Goal: Task Accomplishment & Management: Use online tool/utility

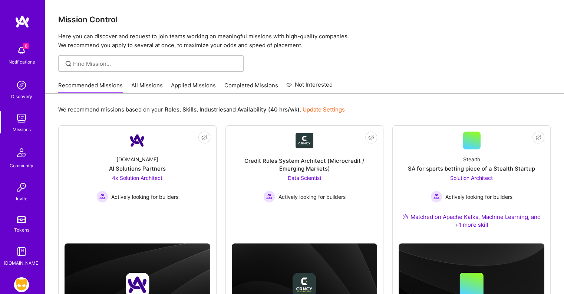
click at [22, 55] on img at bounding box center [21, 50] width 15 height 15
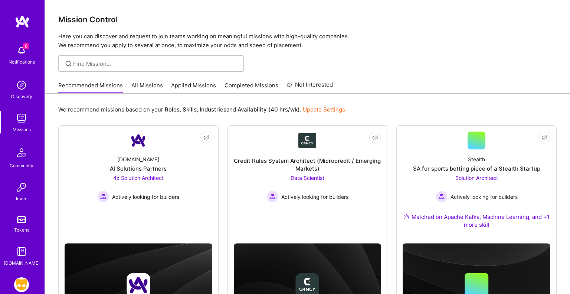
click at [23, 285] on img at bounding box center [21, 284] width 15 height 15
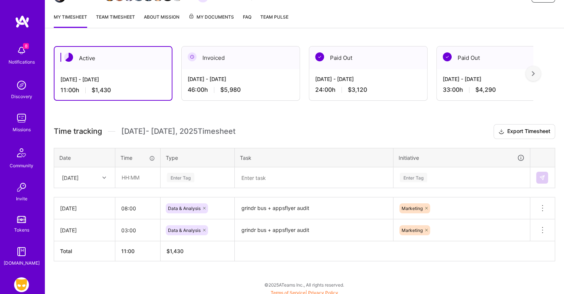
scroll to position [93, 0]
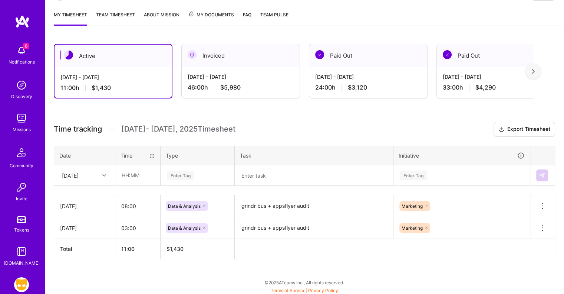
click at [96, 172] on div "[DATE]" at bounding box center [78, 175] width 41 height 12
click at [123, 170] on input "text" at bounding box center [138, 175] width 44 height 20
type input "09:00"
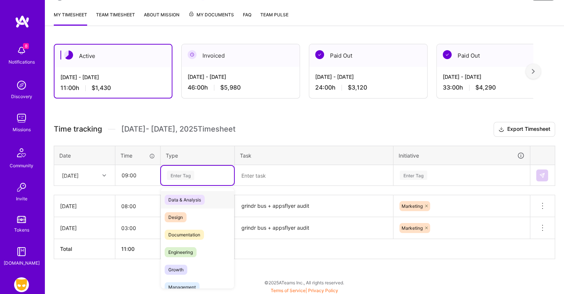
click at [171, 171] on div "Enter Tag" at bounding box center [180, 175] width 27 height 12
click at [184, 199] on span "Data & Analysis" at bounding box center [185, 199] width 40 height 10
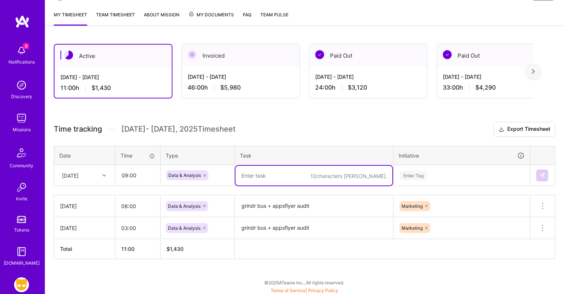
click at [254, 176] on textarea at bounding box center [314, 176] width 157 height 20
type textarea "ע"
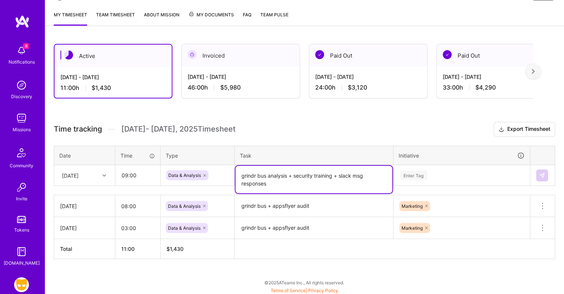
type textarea "grindr bus analysis + security training + slack msg responses"
click at [416, 173] on div "Enter Tag" at bounding box center [462, 175] width 136 height 19
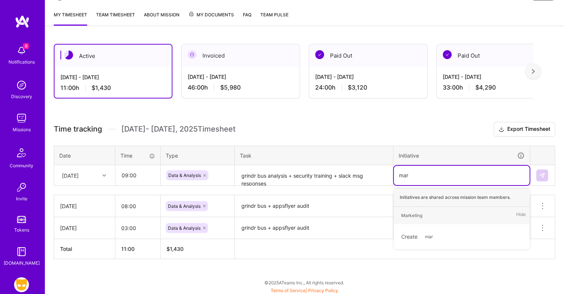
type input "mark"
click at [414, 212] on div "Marketing" at bounding box center [412, 215] width 21 height 8
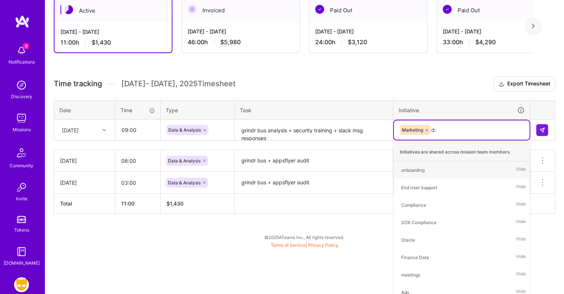
type input "dat"
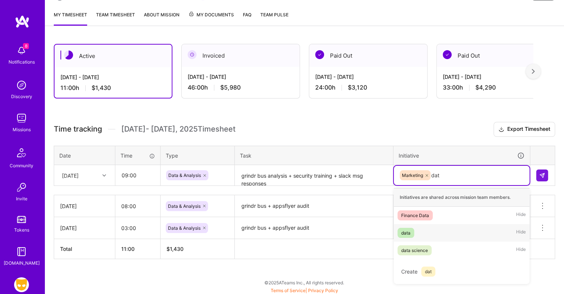
click at [407, 236] on div "data Hide" at bounding box center [462, 232] width 136 height 17
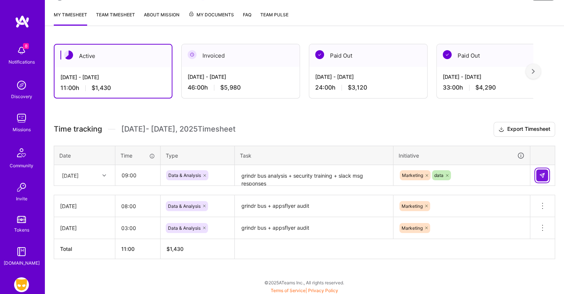
click at [540, 173] on img at bounding box center [543, 175] width 6 height 6
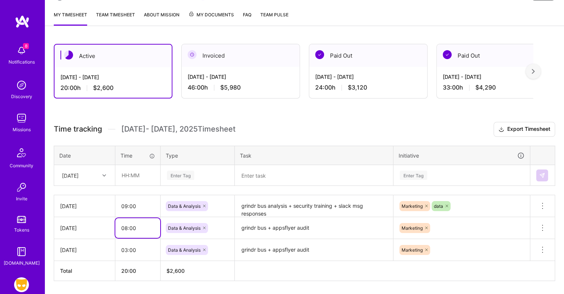
click at [125, 226] on input "08:00" at bounding box center [137, 228] width 45 height 20
type input "09:00"
click at [127, 248] on input "03:00" at bounding box center [137, 250] width 45 height 20
type input "05:00"
click at [146, 286] on div "Active [DATE] - [DATE] 21:00 h $2,730 Invoiced [DATE] - [DATE] 46:00 h $5,980 P…" at bounding box center [305, 176] width 520 height 282
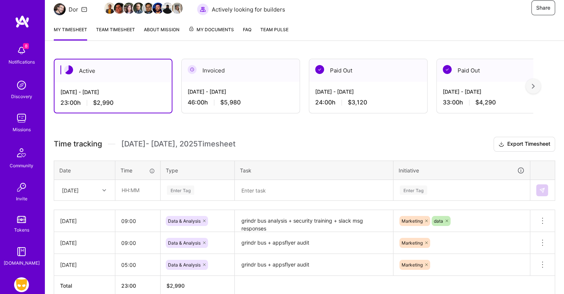
scroll to position [114, 0]
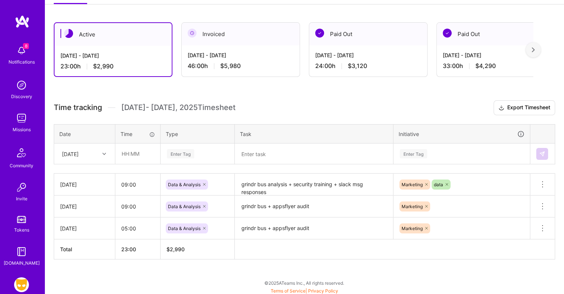
click at [14, 53] on img at bounding box center [21, 50] width 15 height 15
click at [327, 119] on div "8 8 Notifications Discovery Missions Community Invite Tokens [DOMAIN_NAME] Grin…" at bounding box center [282, 89] width 564 height 406
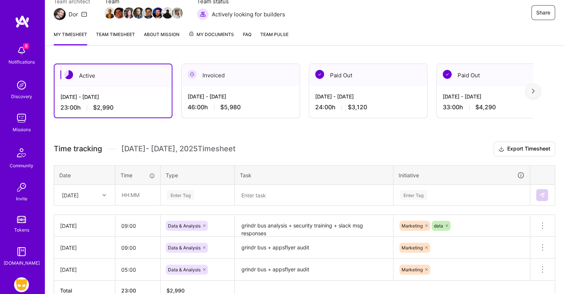
scroll to position [0, 0]
